Goal: Transaction & Acquisition: Subscribe to service/newsletter

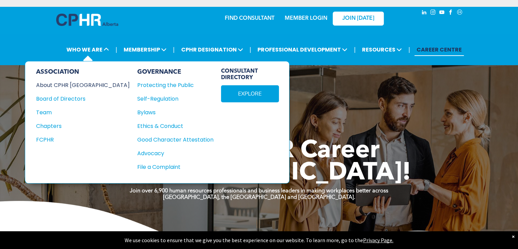
click at [76, 85] on div "About CPHR [GEOGRAPHIC_DATA]" at bounding box center [78, 85] width 85 height 9
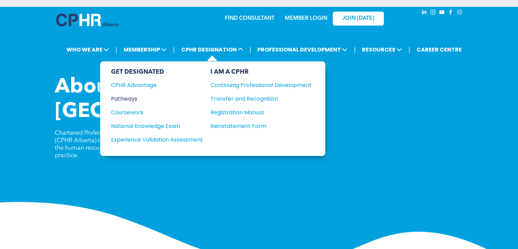
click at [117, 100] on div "Pathways" at bounding box center [152, 98] width 83 height 9
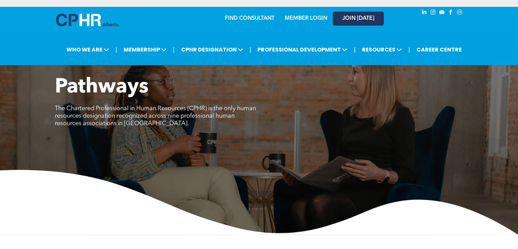
click at [348, 14] on link "JOIN [DATE]" at bounding box center [358, 19] width 51 height 14
